Goal: Book appointment/travel/reservation

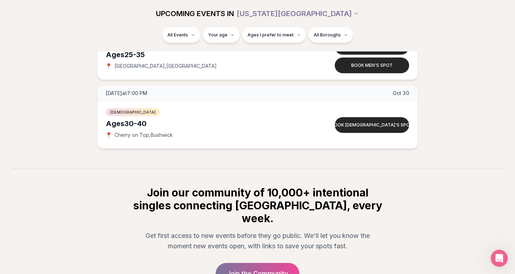
scroll to position [2669, 0]
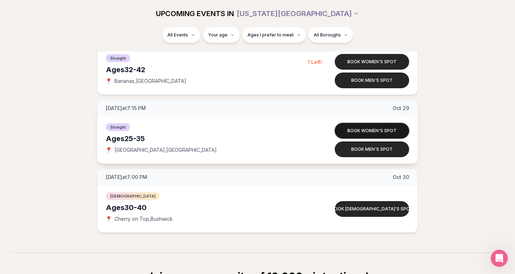
click at [382, 130] on button "Book women's spot" at bounding box center [371, 131] width 74 height 16
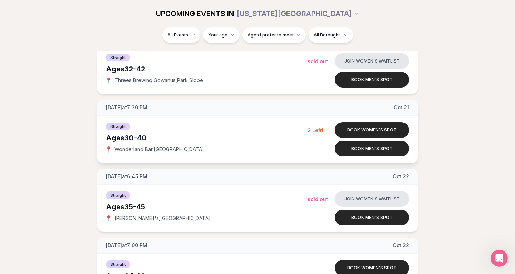
scroll to position [1842, 0]
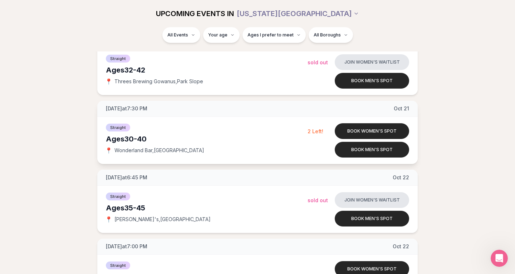
click at [316, 112] on div "Tuesday at 7:30 PM Oct 21" at bounding box center [257, 109] width 320 height 16
click at [359, 132] on button "Book women's spot" at bounding box center [371, 131] width 74 height 16
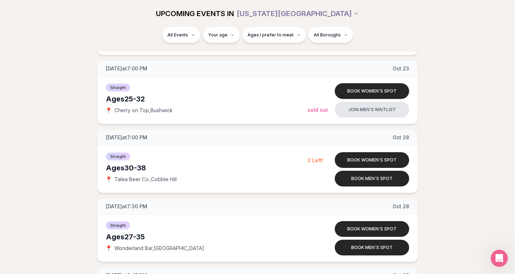
scroll to position [2303, 0]
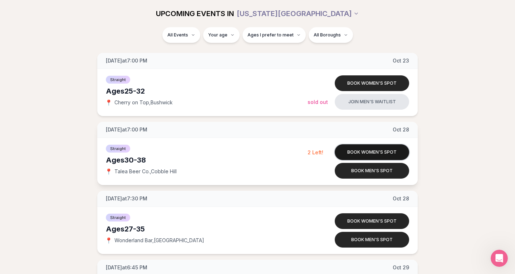
click at [376, 150] on button "Book women's spot" at bounding box center [371, 152] width 74 height 16
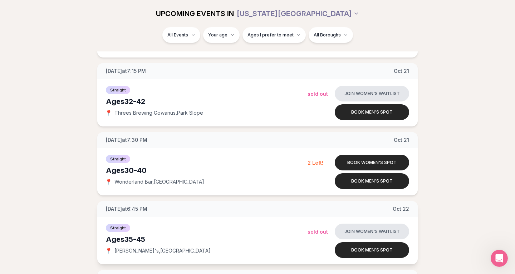
scroll to position [1746, 0]
